Goal: Task Accomplishment & Management: Use online tool/utility

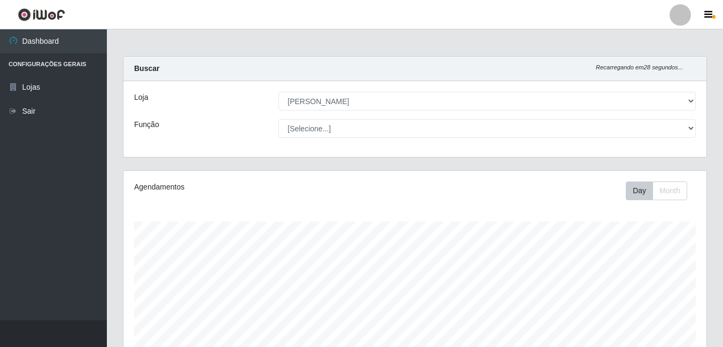
select select "402"
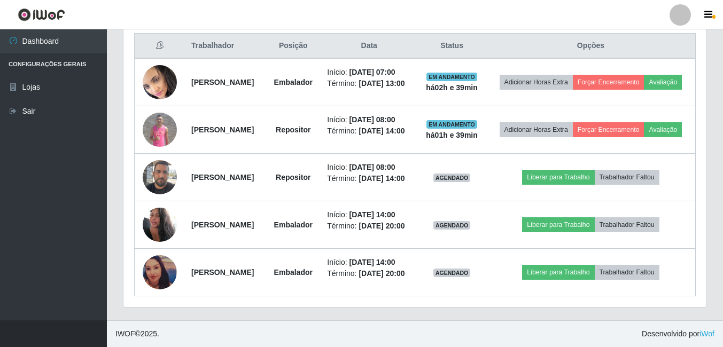
scroll to position [222, 583]
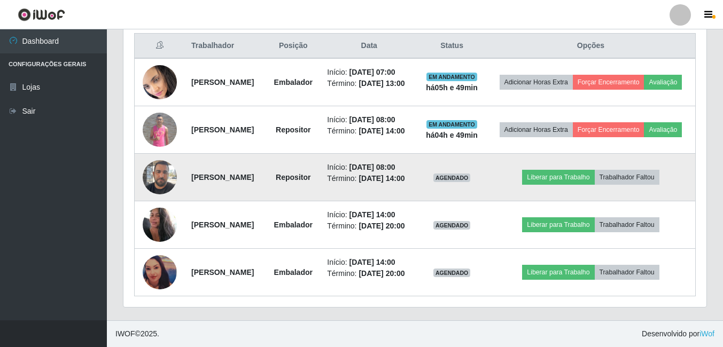
click at [156, 190] on img at bounding box center [160, 176] width 34 height 45
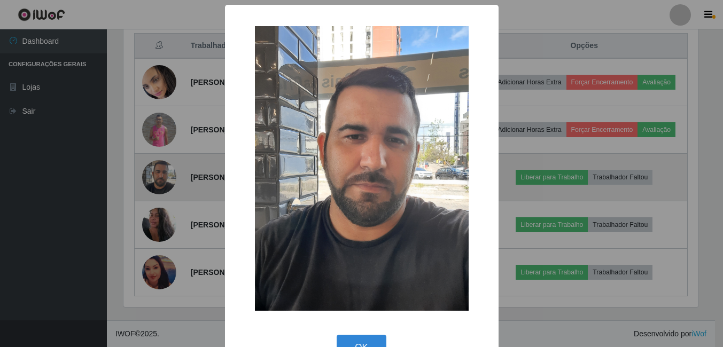
scroll to position [222, 578]
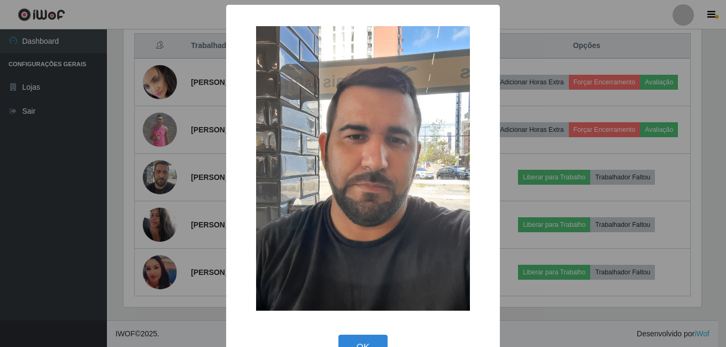
click at [59, 205] on div "× OK Cancel" at bounding box center [363, 173] width 726 height 347
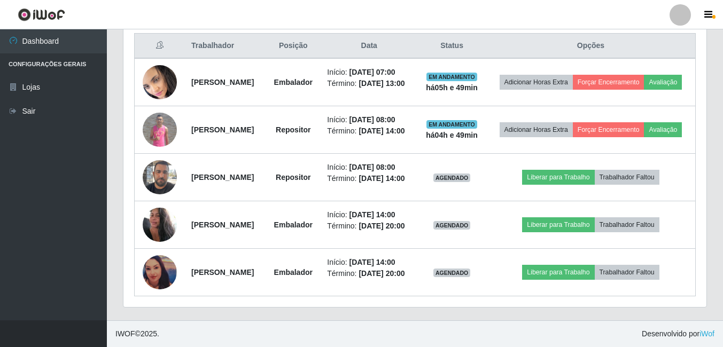
scroll to position [506, 0]
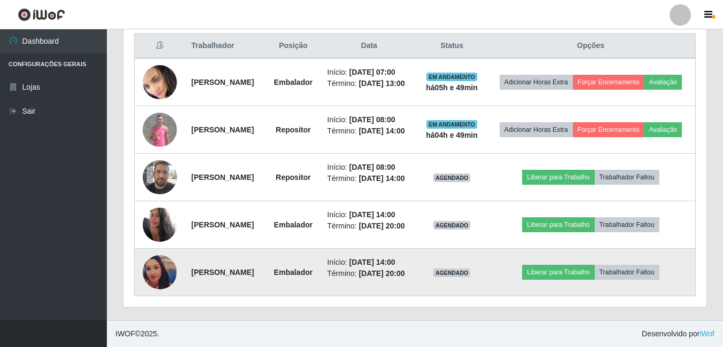
click at [155, 256] on img at bounding box center [160, 272] width 34 height 34
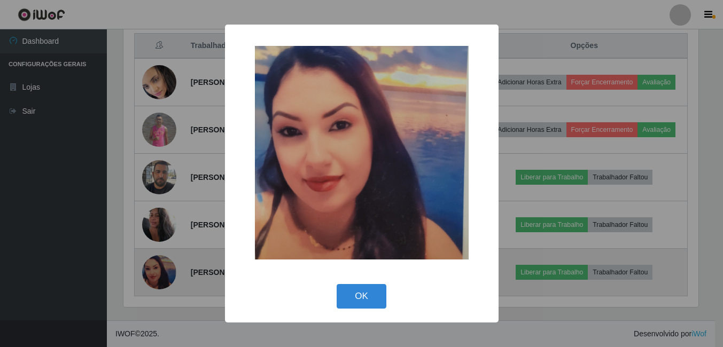
scroll to position [222, 578]
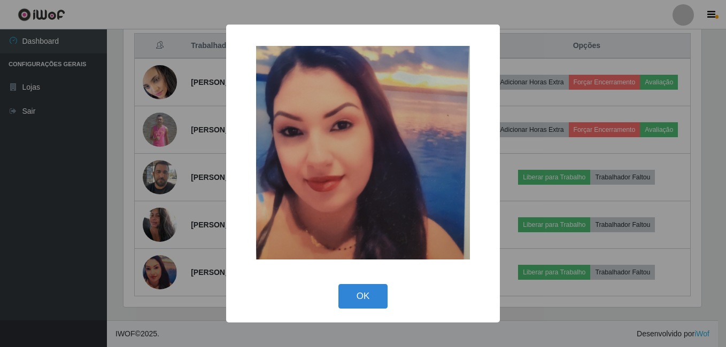
click at [8, 246] on div "× OK Cancel" at bounding box center [363, 173] width 726 height 347
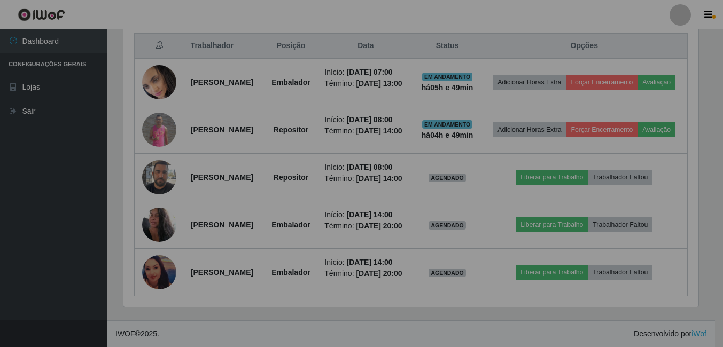
scroll to position [222, 583]
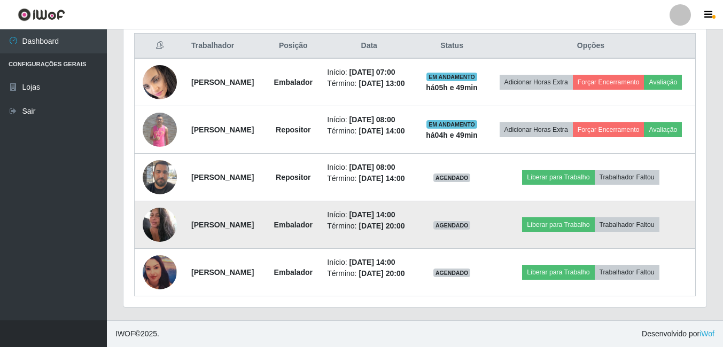
click at [163, 202] on img at bounding box center [160, 224] width 34 height 45
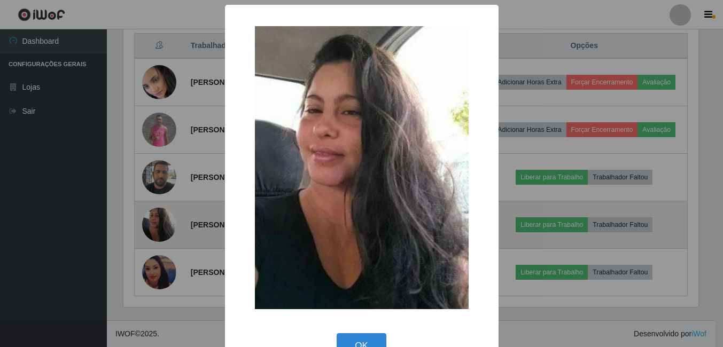
scroll to position [222, 578]
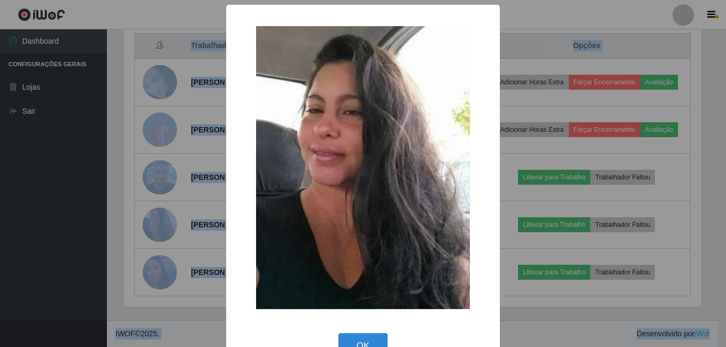
drag, startPoint x: 0, startPoint y: 226, endPoint x: 30, endPoint y: 224, distance: 30.5
click at [30, 224] on div "× OK Cancel" at bounding box center [363, 173] width 726 height 347
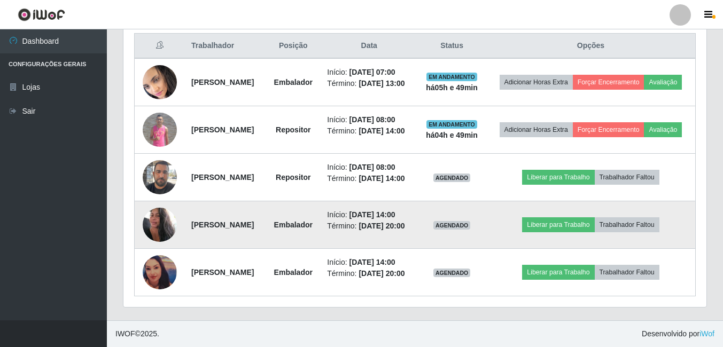
scroll to position [453, 0]
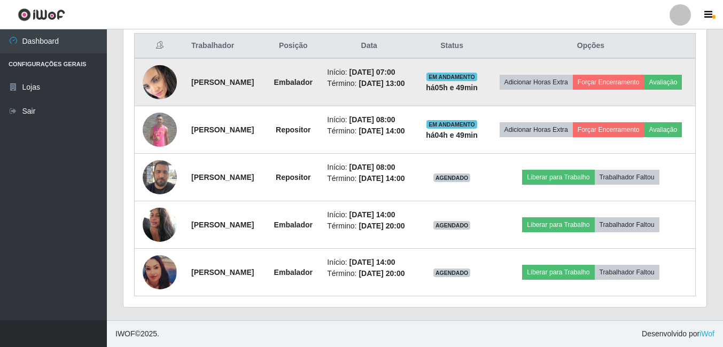
click at [155, 64] on img at bounding box center [160, 82] width 34 height 37
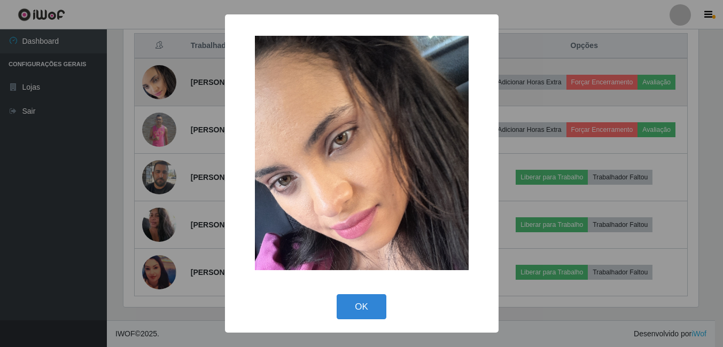
scroll to position [222, 578]
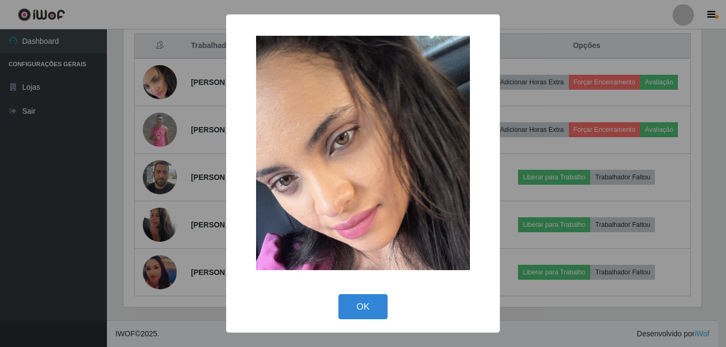
click at [40, 174] on div "× OK Cancel" at bounding box center [363, 173] width 726 height 347
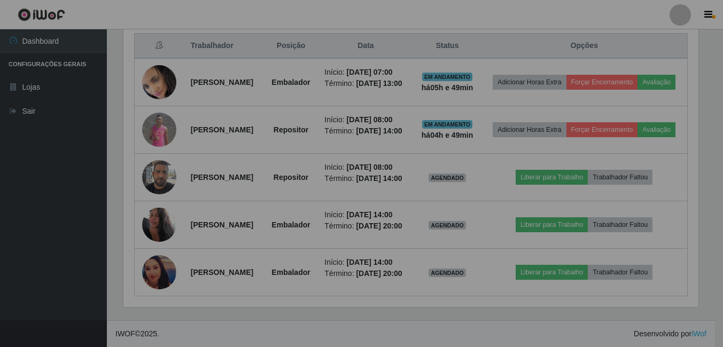
scroll to position [222, 583]
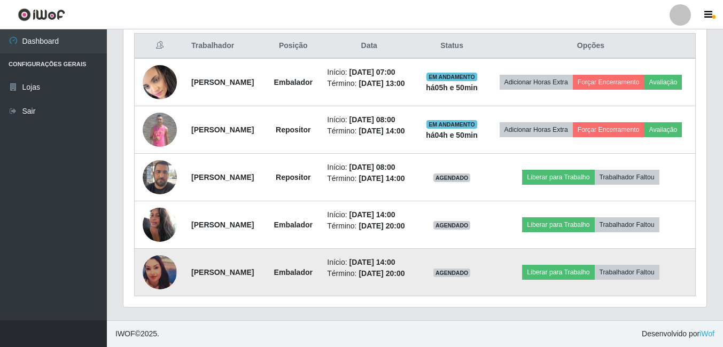
click at [156, 290] on img at bounding box center [160, 272] width 34 height 34
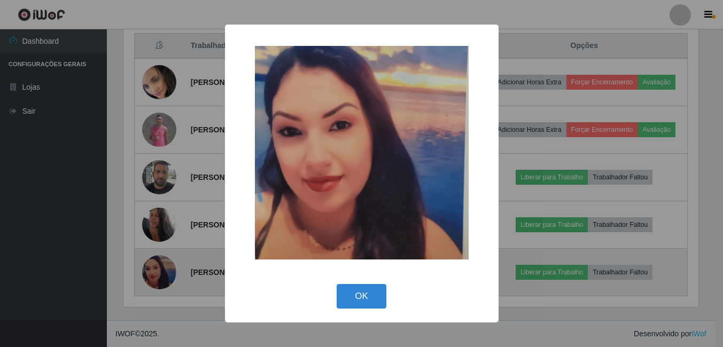
scroll to position [222, 578]
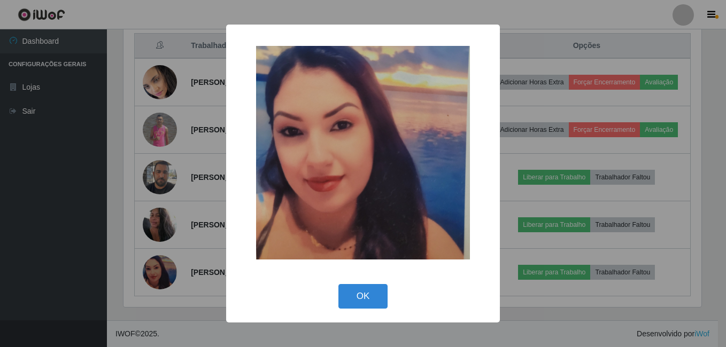
click at [26, 268] on div "× OK Cancel" at bounding box center [363, 173] width 726 height 347
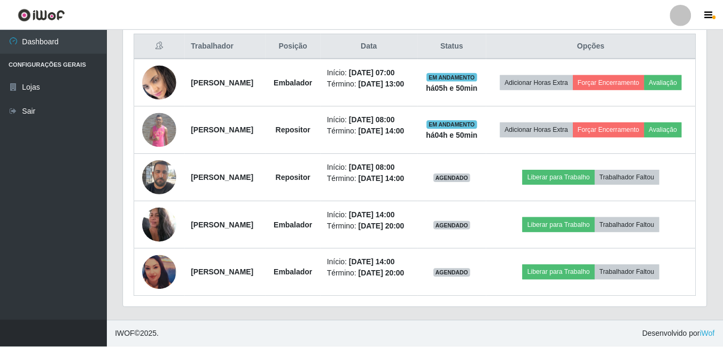
scroll to position [222, 583]
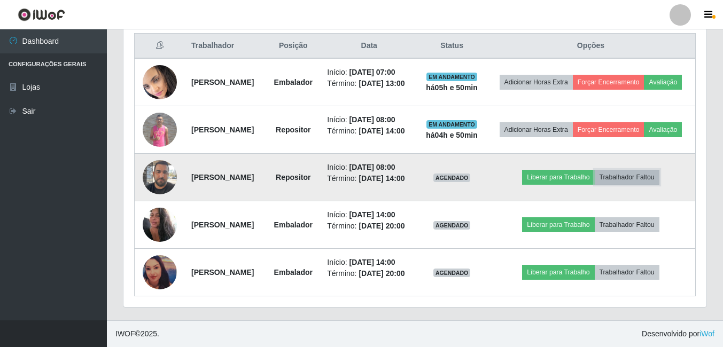
click at [637, 182] on button "Trabalhador Faltou" at bounding box center [627, 177] width 65 height 15
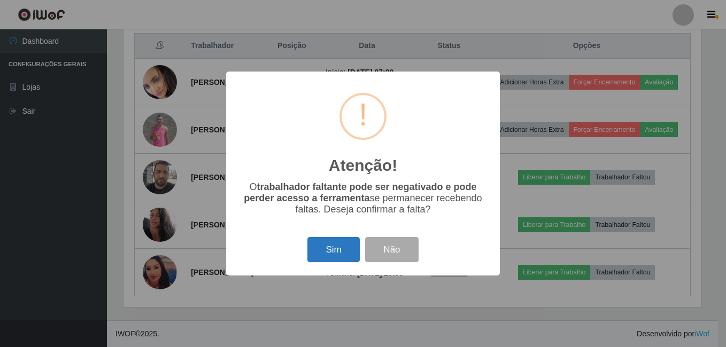
click at [336, 250] on button "Sim" at bounding box center [333, 249] width 52 height 25
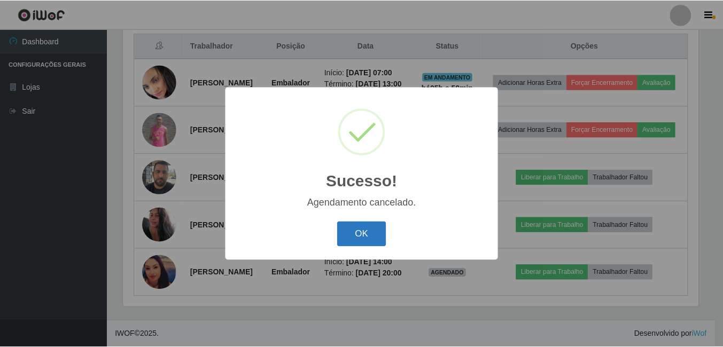
scroll to position [439, 0]
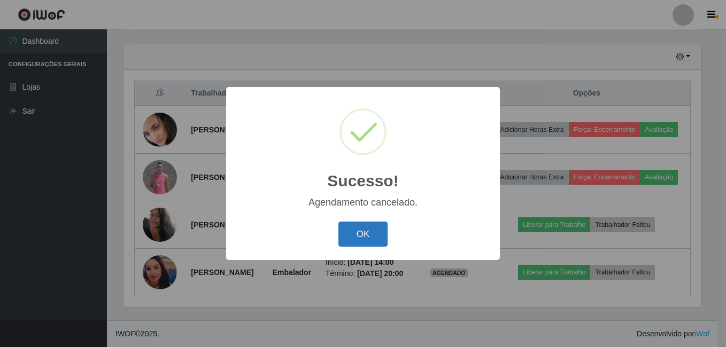
click at [362, 233] on button "OK" at bounding box center [363, 234] width 50 height 25
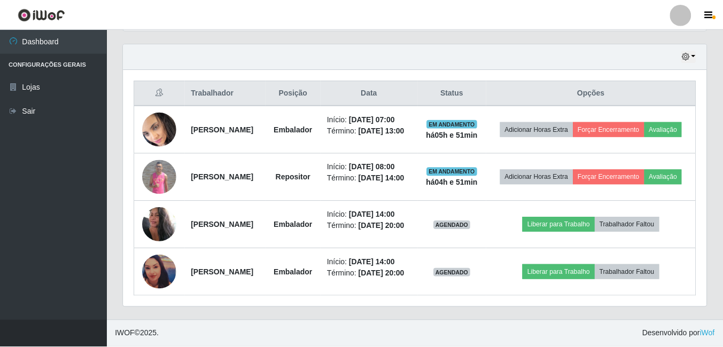
scroll to position [222, 583]
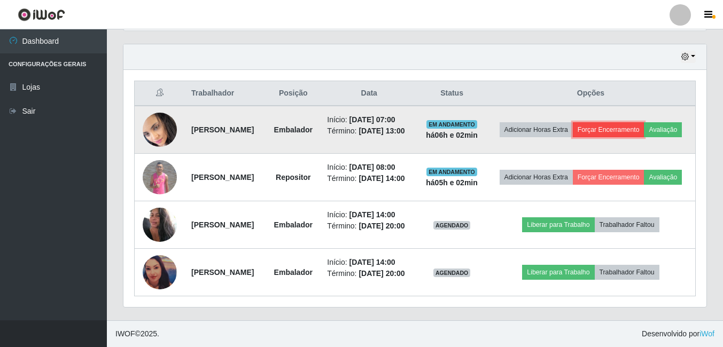
click at [644, 122] on button "Forçar Encerramento" at bounding box center [609, 129] width 72 height 15
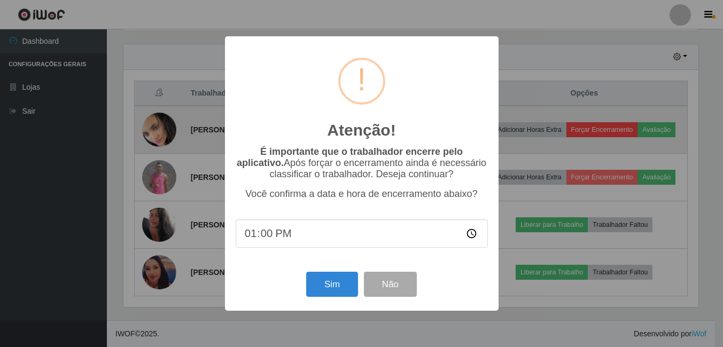
scroll to position [222, 578]
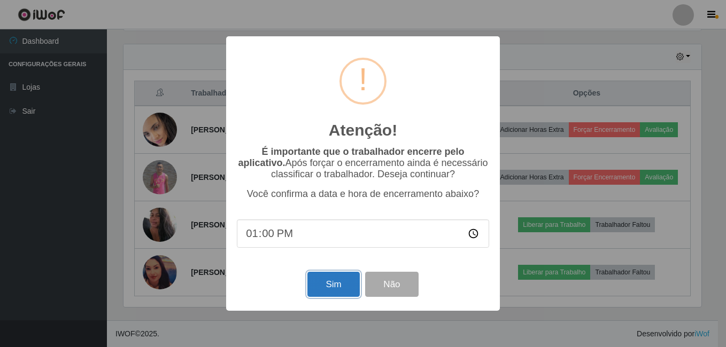
click at [341, 289] on button "Sim" at bounding box center [333, 284] width 52 height 25
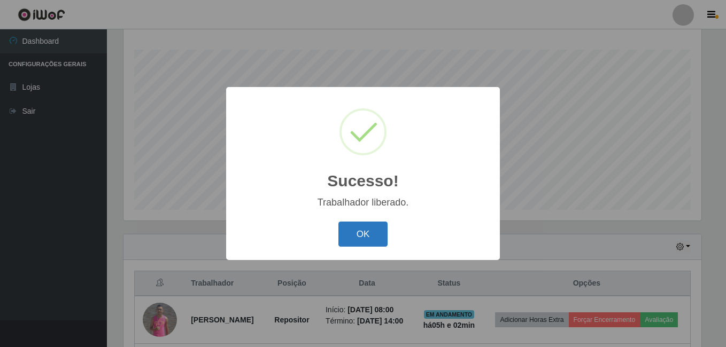
click at [367, 238] on button "OK" at bounding box center [363, 234] width 50 height 25
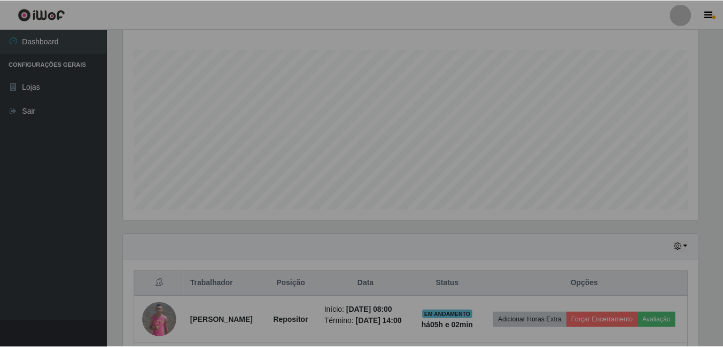
scroll to position [222, 583]
